Goal: Browse casually

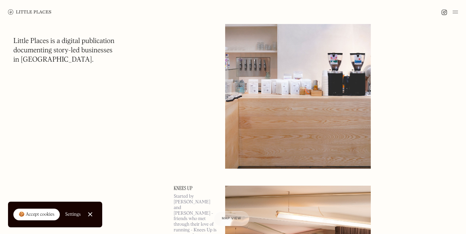
scroll to position [1265, 0]
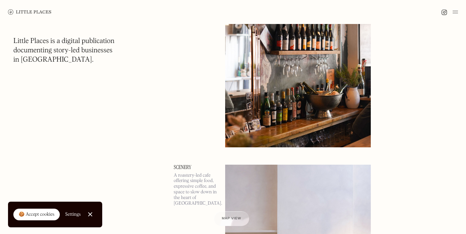
click at [38, 12] on img at bounding box center [29, 11] width 43 height 5
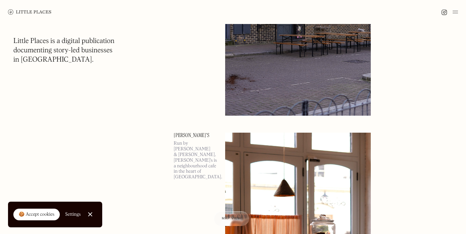
scroll to position [8193, 0]
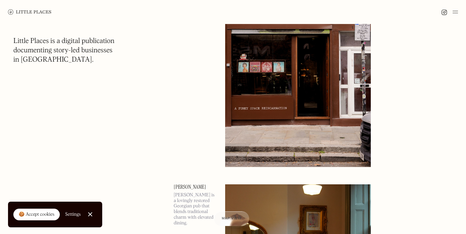
scroll to position [11195, 0]
